Goal: Navigation & Orientation: Find specific page/section

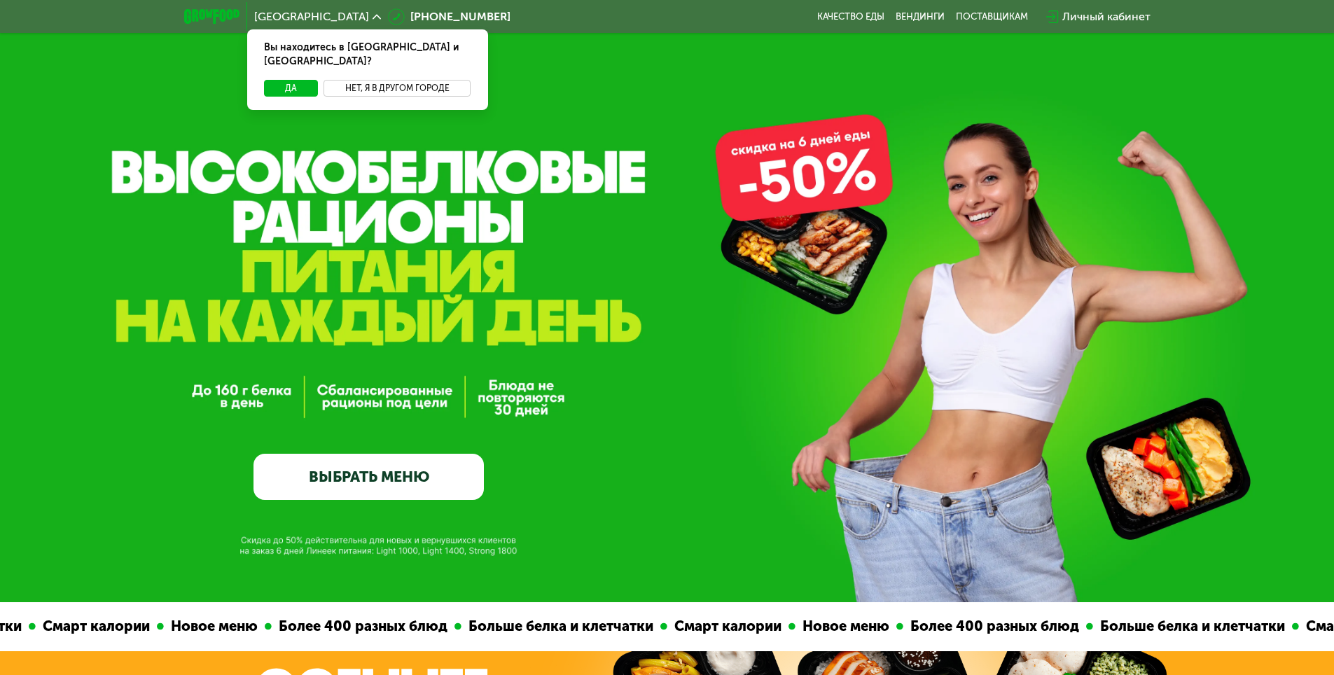
click at [372, 80] on button "Нет, я в другом городе" at bounding box center [398, 88] width 148 height 17
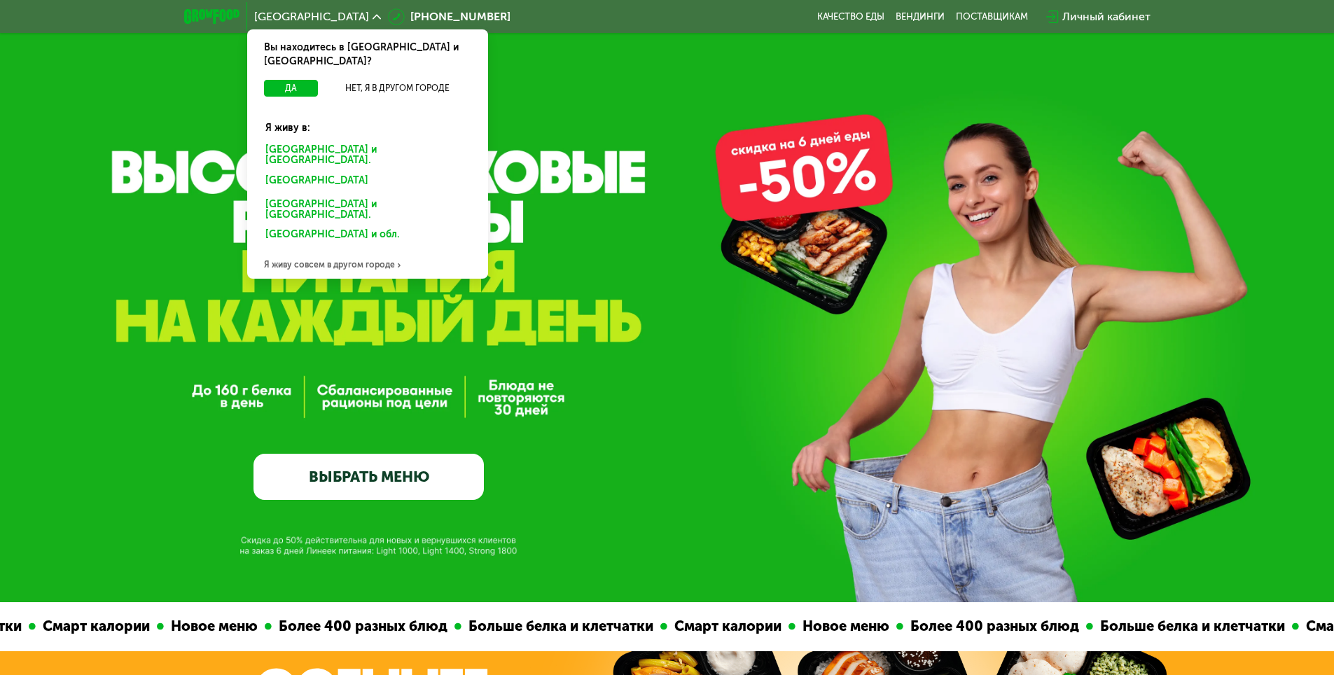
click at [301, 251] on div "Я живу совсем в другом городе" at bounding box center [367, 265] width 241 height 28
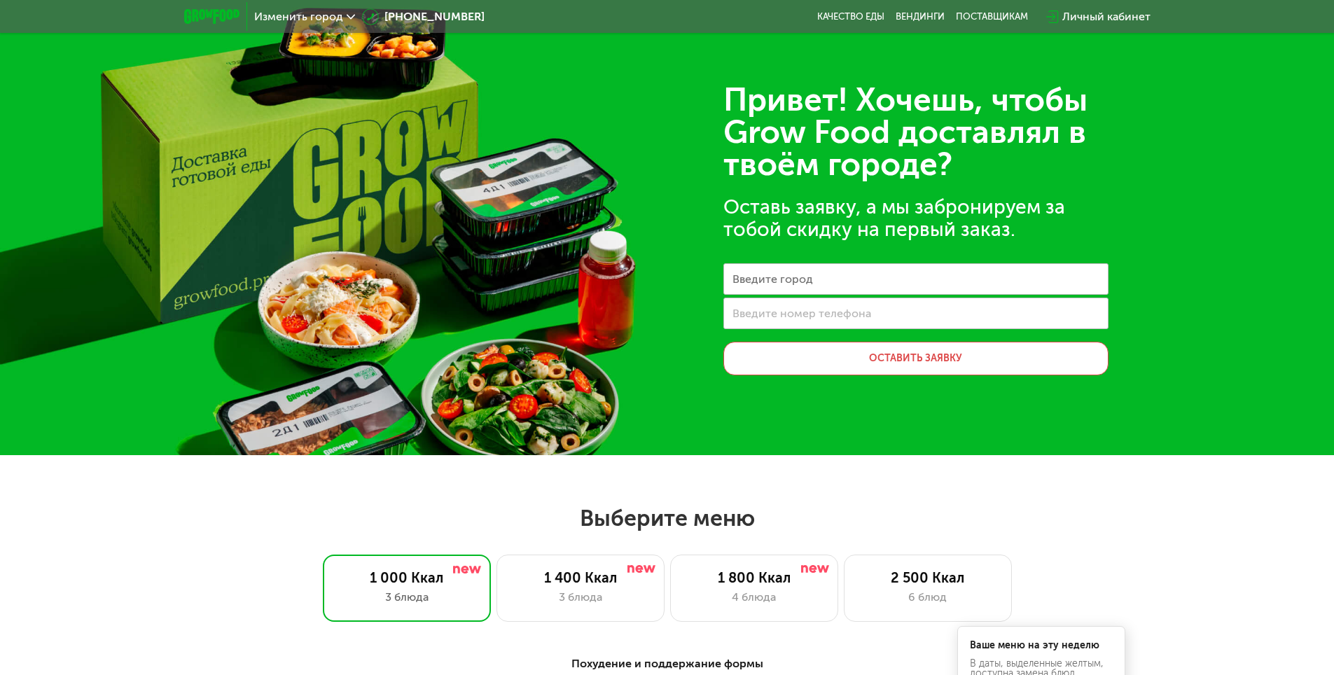
click at [752, 278] on label "Введите город" at bounding box center [773, 279] width 81 height 8
click at [752, 278] on input "Введите город" at bounding box center [916, 279] width 385 height 32
type input "**********"
click at [305, 22] on span "Изменить город" at bounding box center [298, 16] width 89 height 11
